Goal: Obtain resource: Download file/media

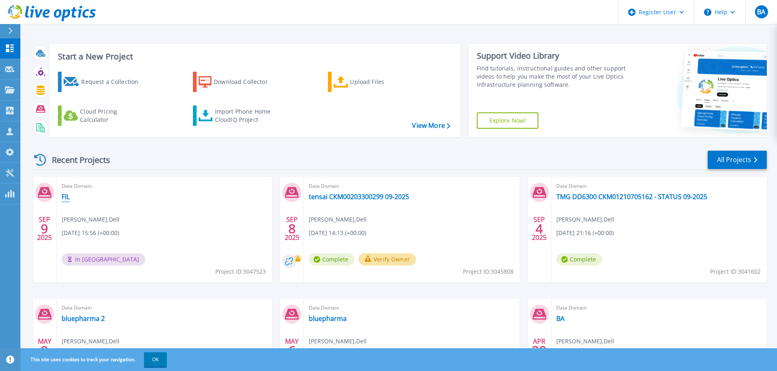
click at [67, 197] on link "FIL" at bounding box center [66, 197] width 8 height 8
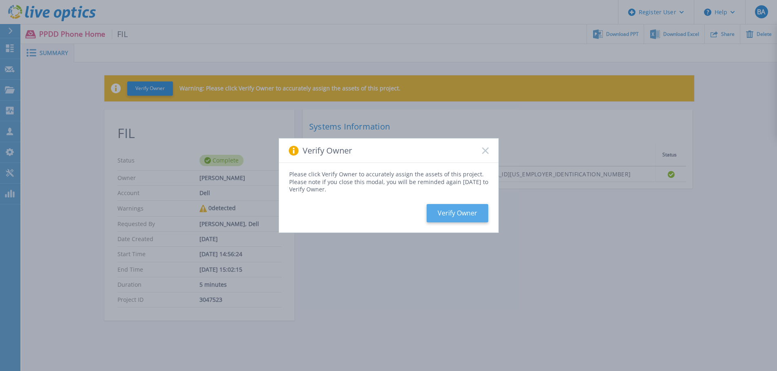
click at [456, 214] on button "Verify Owner" at bounding box center [457, 213] width 62 height 18
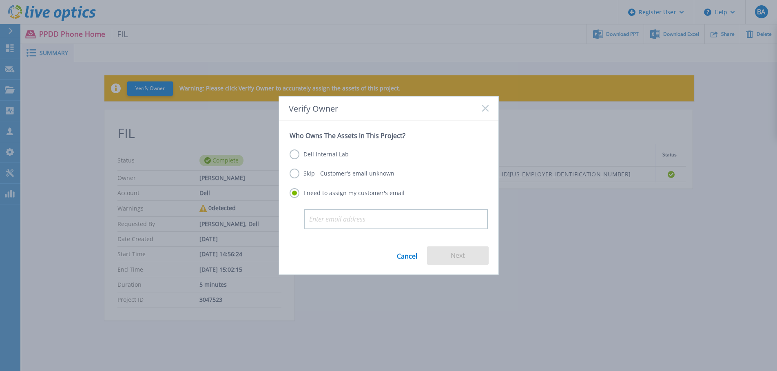
click at [294, 172] on label "Skip - Customer's email unknown" at bounding box center [341, 174] width 105 height 10
click at [0, 0] on input "Skip - Customer's email unknown" at bounding box center [0, 0] width 0 height 0
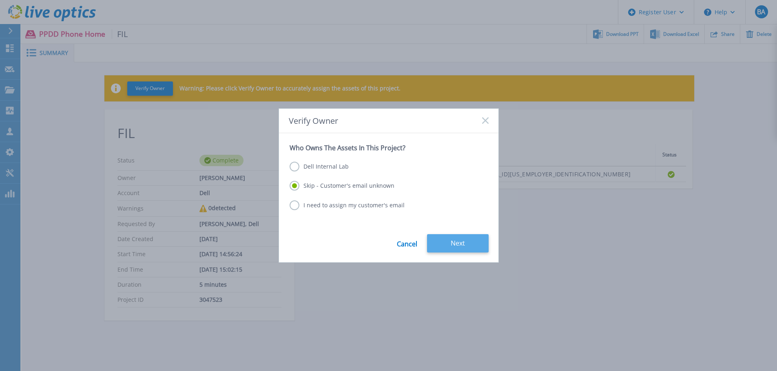
click at [458, 243] on button "Next" at bounding box center [458, 243] width 62 height 18
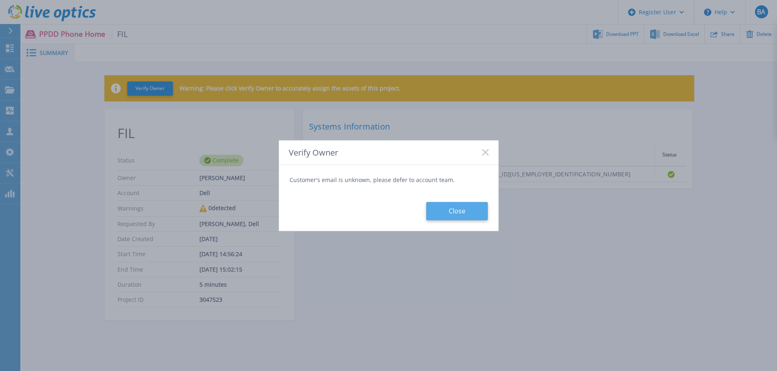
click at [456, 214] on button "Close" at bounding box center [457, 211] width 62 height 18
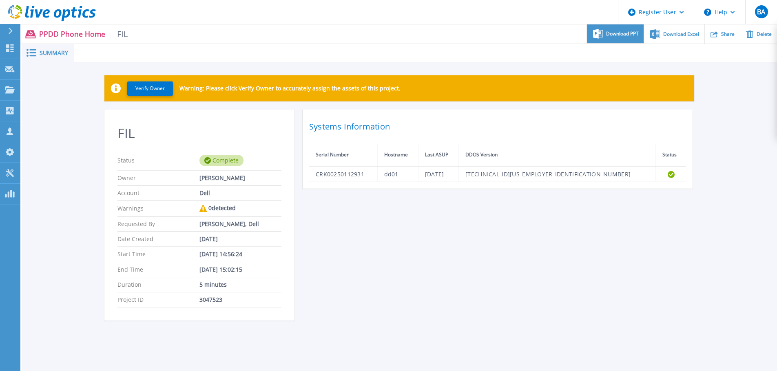
click at [614, 33] on span "Download PPT" at bounding box center [622, 33] width 33 height 5
click at [151, 89] on button "Verify Owner" at bounding box center [150, 89] width 46 height 14
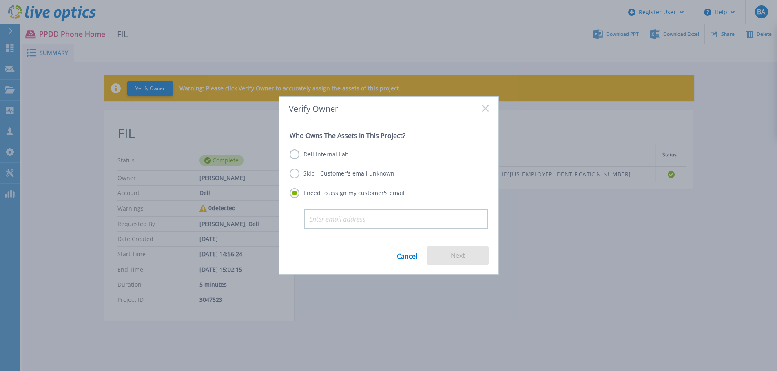
click at [486, 106] on icon at bounding box center [485, 108] width 7 height 7
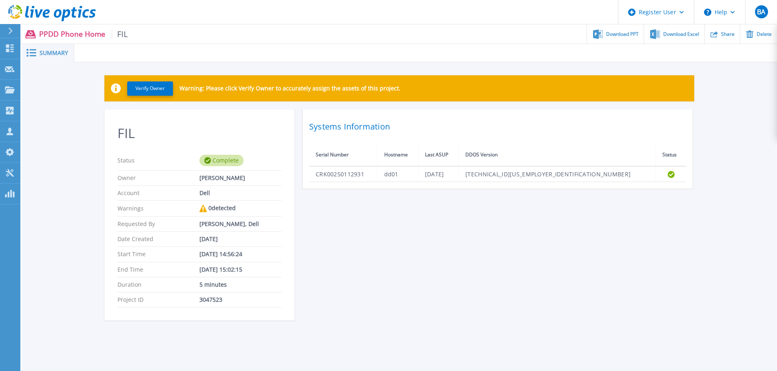
click at [559, 256] on div "FIL Status Complete Owner [PERSON_NAME] Account Dell Warnings 0 detected Reques…" at bounding box center [398, 220] width 589 height 221
